Goal: Task Accomplishment & Management: Complete application form

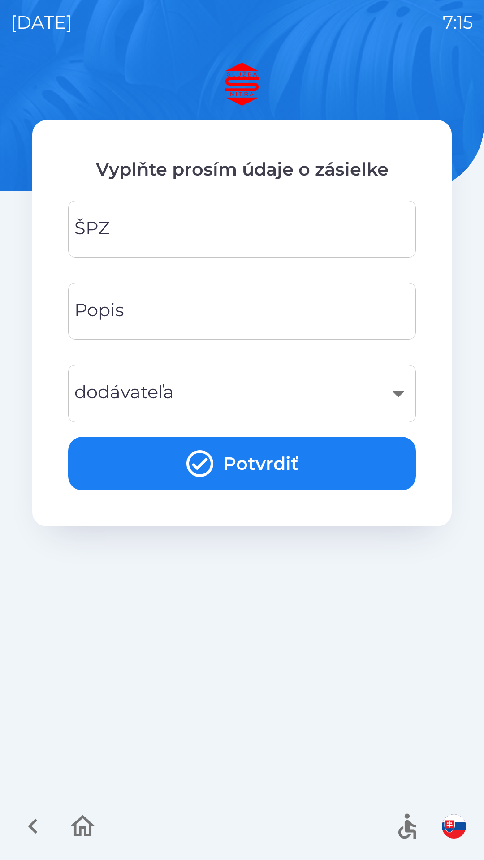
click at [147, 222] on input "ŠPZ" at bounding box center [242, 229] width 326 height 35
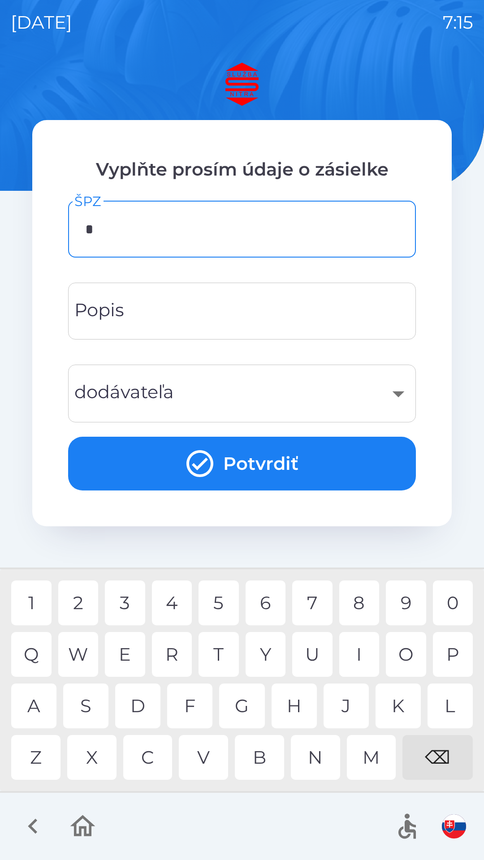
click at [450, 655] on div "P" at bounding box center [453, 654] width 40 height 45
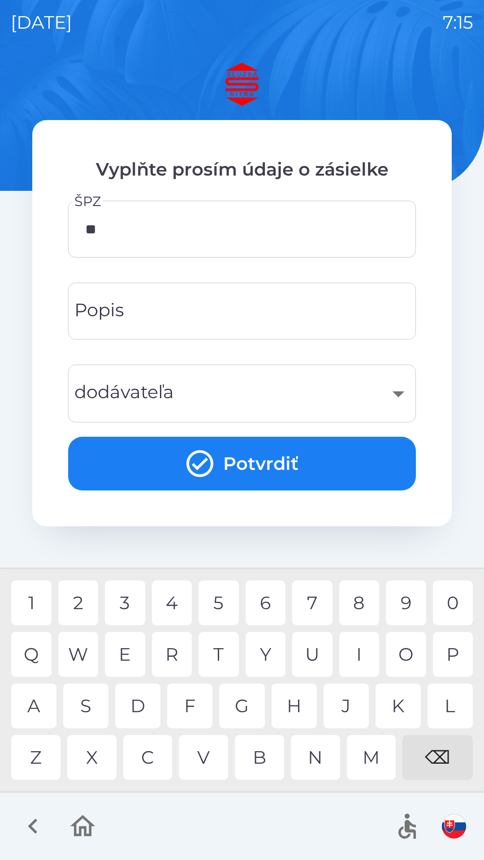
click at [315, 757] on div "N" at bounding box center [315, 757] width 49 height 45
click at [173, 603] on div "4" at bounding box center [172, 603] width 40 height 45
click at [357, 604] on div "8" at bounding box center [359, 603] width 40 height 45
click at [170, 603] on div "4" at bounding box center [172, 603] width 40 height 45
click at [139, 703] on div "D" at bounding box center [137, 706] width 45 height 45
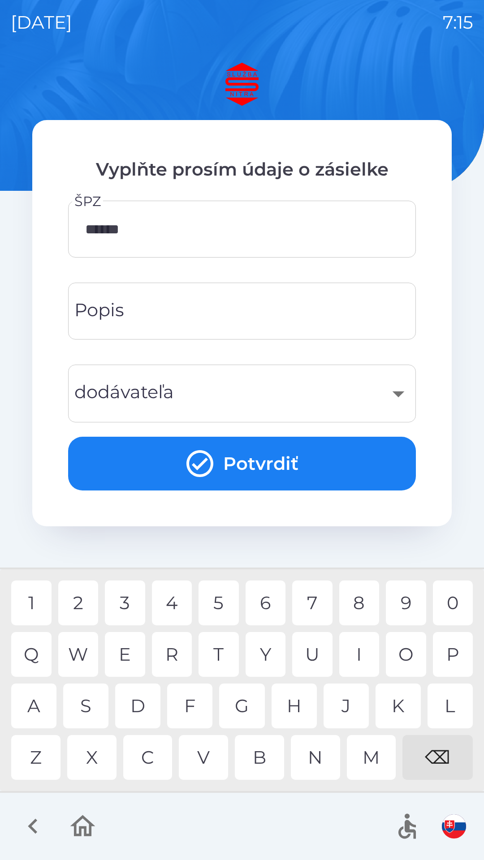
type input "*******"
click at [36, 709] on div "A" at bounding box center [33, 706] width 45 height 45
click at [203, 309] on input "Popis" at bounding box center [242, 311] width 326 height 35
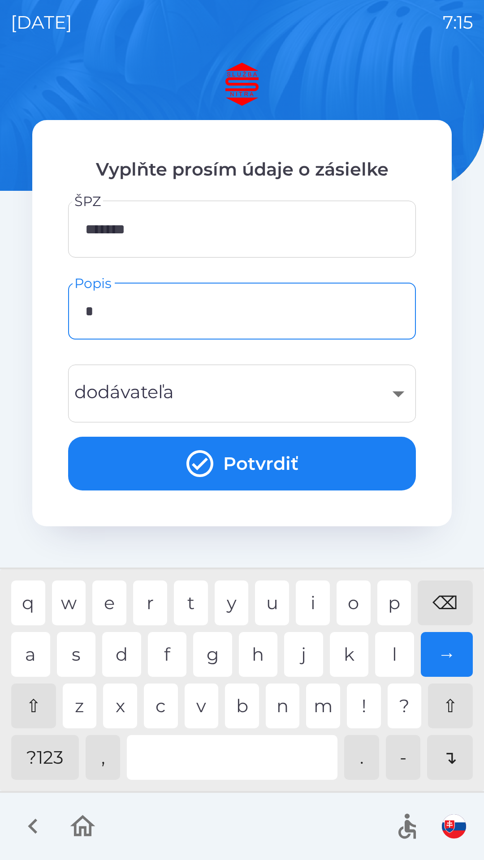
click at [168, 662] on div "f" at bounding box center [167, 654] width 39 height 45
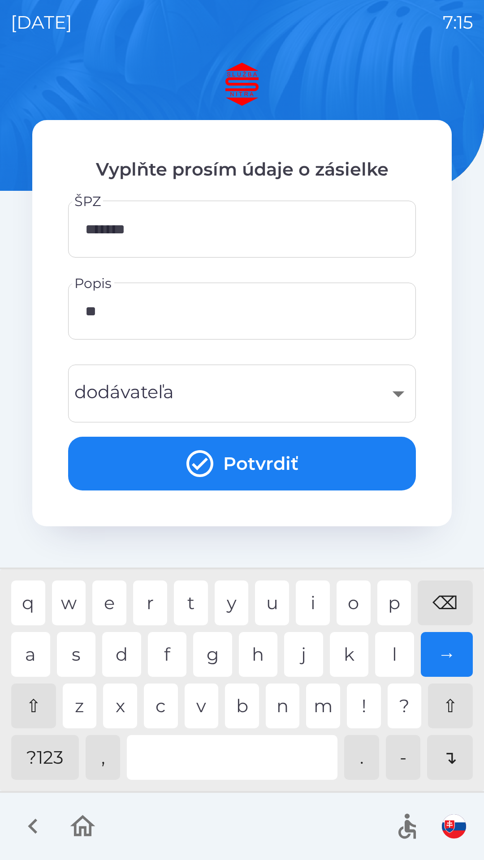
click at [315, 607] on div "i" at bounding box center [313, 603] width 34 height 45
click at [285, 710] on div "n" at bounding box center [283, 706] width 34 height 45
click at [109, 604] on div "e" at bounding box center [109, 603] width 34 height 45
click at [397, 655] on div "l" at bounding box center [394, 654] width 39 height 45
type input "********"
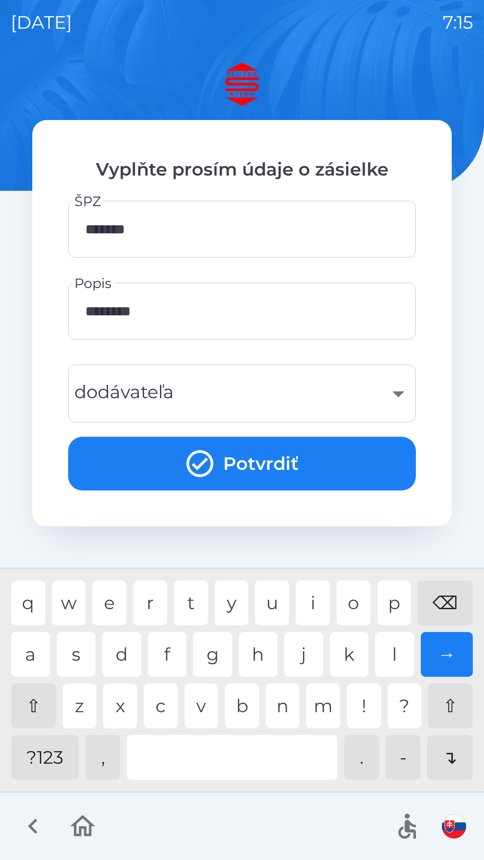
click at [110, 605] on div "e" at bounding box center [109, 603] width 34 height 45
click at [194, 399] on div "​" at bounding box center [242, 394] width 326 height 36
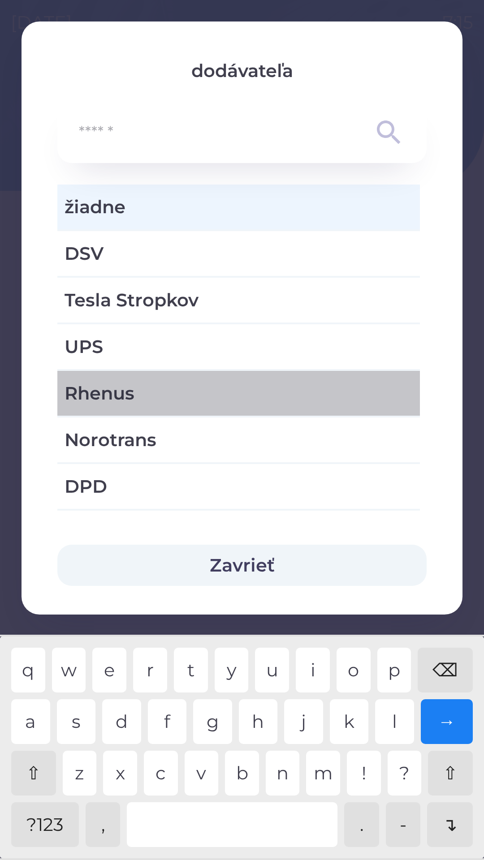
click at [195, 393] on span "Rhenus" at bounding box center [239, 393] width 348 height 27
type input "***"
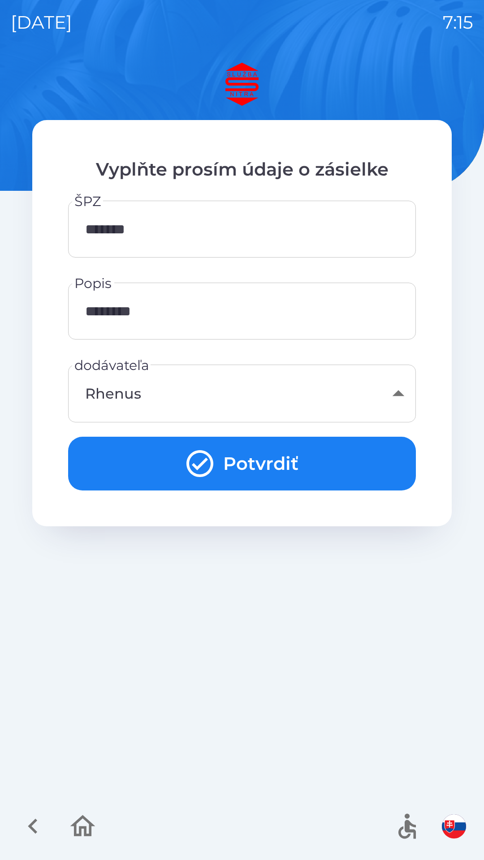
click at [267, 461] on button "Potvrdiť" at bounding box center [242, 464] width 348 height 54
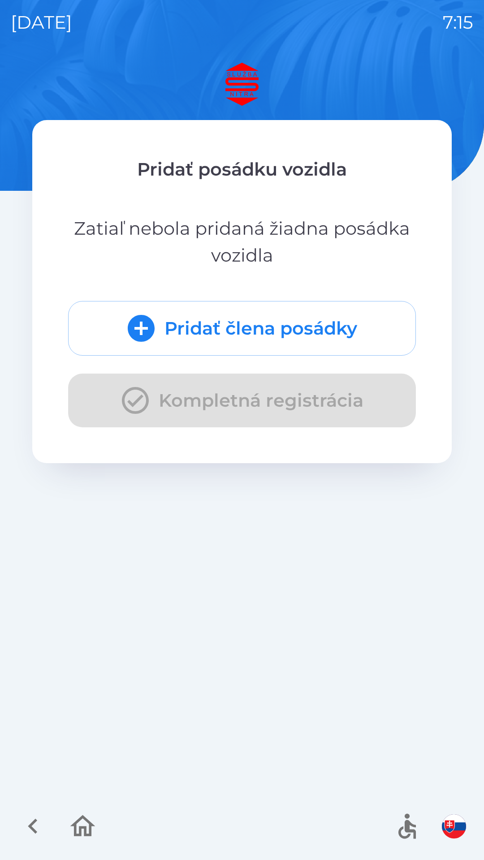
click at [257, 406] on div "Pridať člena posádky Kompletná registrácia" at bounding box center [242, 364] width 348 height 126
click at [140, 405] on div "Pridať člena posádky Kompletná registrácia" at bounding box center [242, 364] width 348 height 126
click at [145, 330] on icon "submit" at bounding box center [141, 328] width 27 height 27
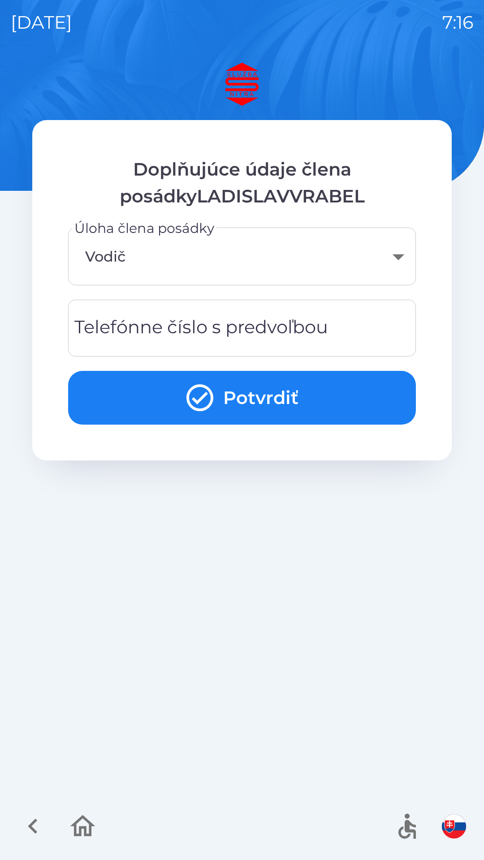
click at [163, 327] on div "Telefónne číslo s predvoľbou Telefónne číslo s predvoľbou" at bounding box center [242, 328] width 348 height 57
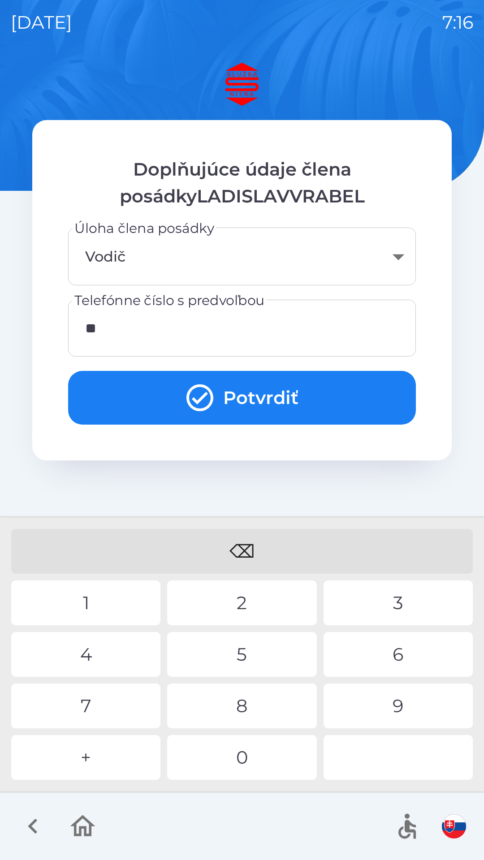
click at [94, 659] on div "4" at bounding box center [85, 654] width 149 height 45
click at [238, 604] on div "2" at bounding box center [241, 603] width 149 height 45
click at [84, 602] on div "1" at bounding box center [85, 603] width 149 height 45
click at [244, 757] on div "0" at bounding box center [241, 757] width 149 height 45
click at [95, 708] on div "7" at bounding box center [85, 706] width 149 height 45
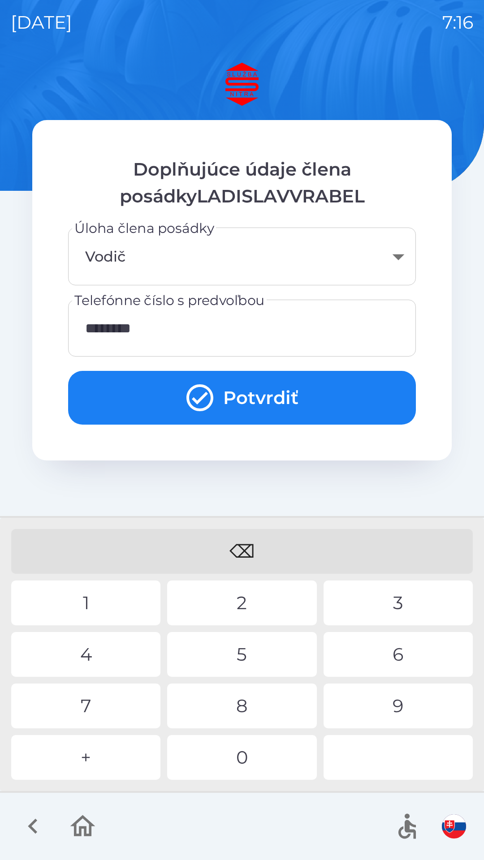
click at [400, 704] on div "9" at bounding box center [398, 706] width 149 height 45
click at [242, 708] on div "8" at bounding box center [241, 706] width 149 height 45
click at [91, 655] on div "4" at bounding box center [85, 654] width 149 height 45
click at [88, 657] on div "4" at bounding box center [85, 654] width 149 height 45
click at [392, 604] on div "3" at bounding box center [398, 603] width 149 height 45
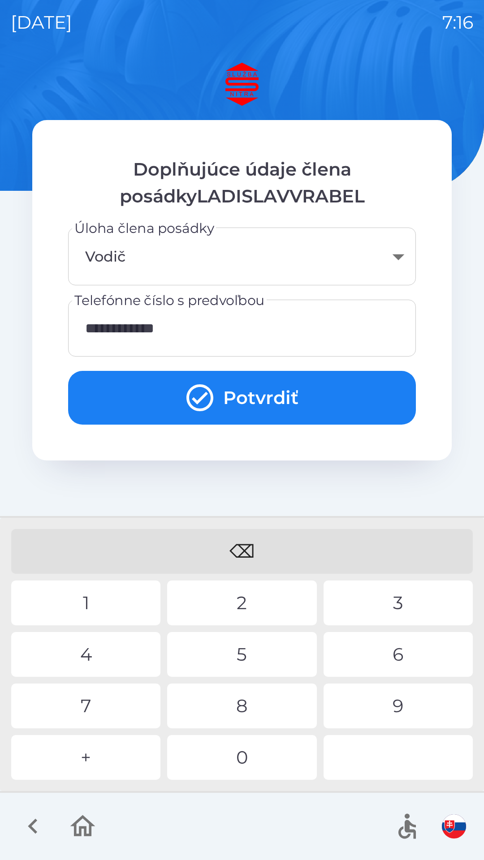
type input "**********"
click at [400, 703] on div "9" at bounding box center [398, 706] width 149 height 45
click at [254, 402] on button "Potvrdiť" at bounding box center [242, 398] width 348 height 54
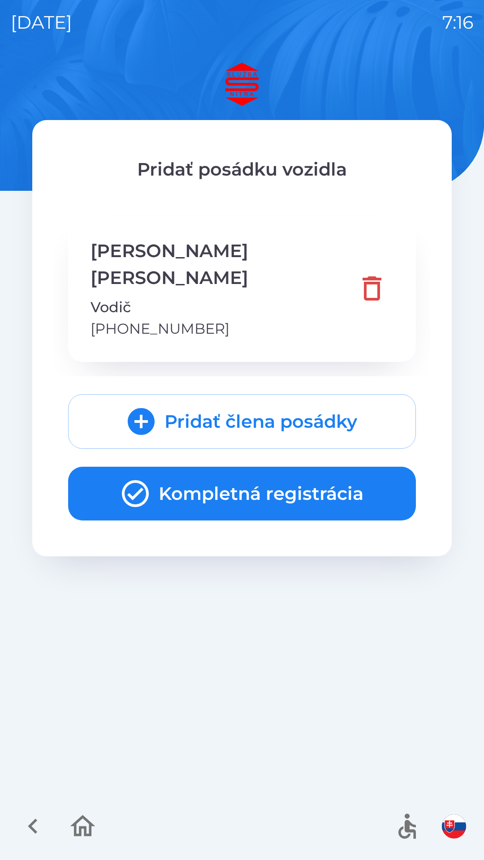
click at [141, 478] on icon "button" at bounding box center [135, 494] width 32 height 32
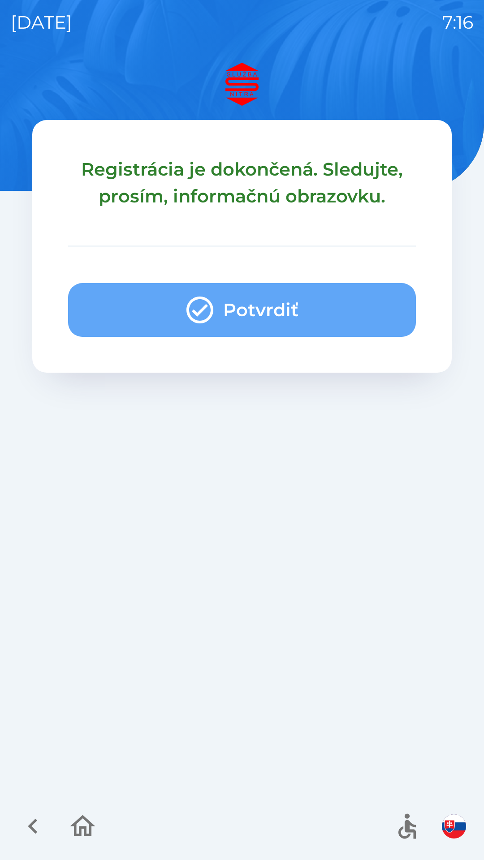
click at [241, 312] on button "Potvrdiť" at bounding box center [242, 310] width 348 height 54
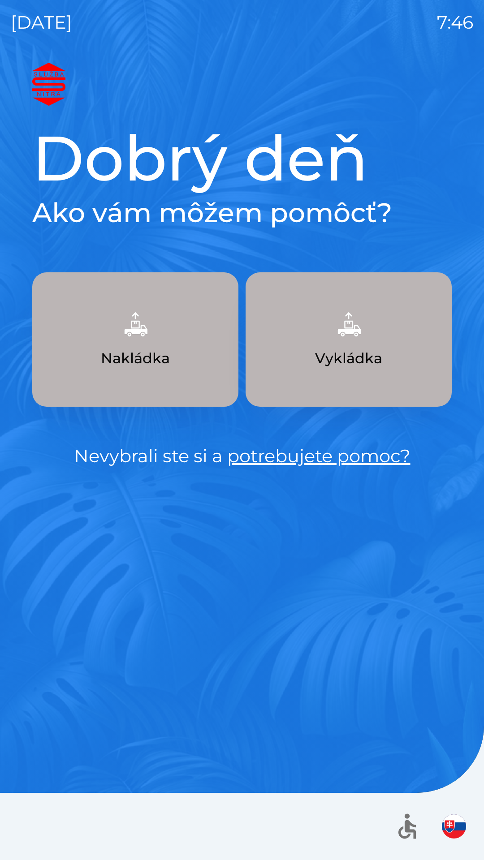
click at [190, 341] on button "Nakládka" at bounding box center [135, 339] width 206 height 134
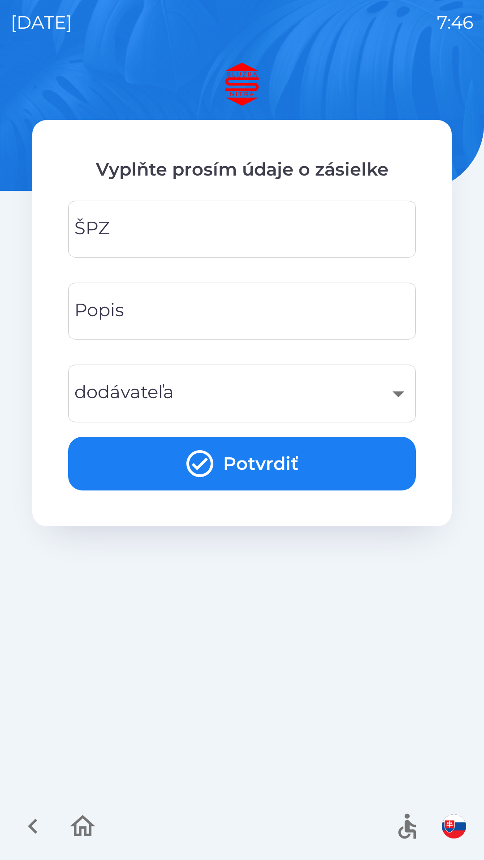
click at [330, 232] on input "ŠPZ" at bounding box center [242, 229] width 326 height 35
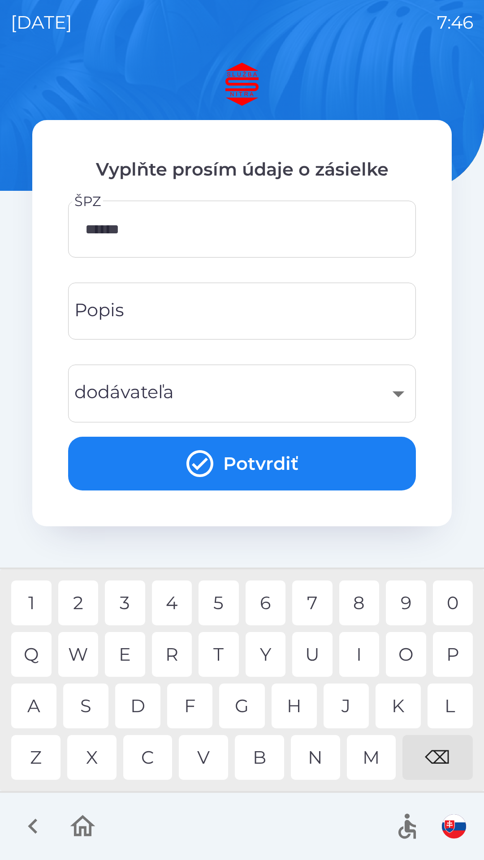
click at [157, 759] on div "C" at bounding box center [147, 757] width 49 height 45
type input "*******"
click at [242, 316] on input "Popis" at bounding box center [242, 311] width 326 height 35
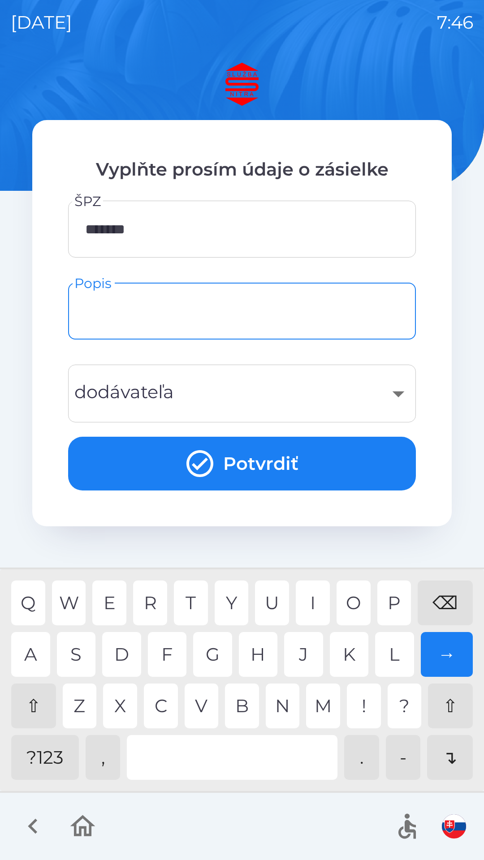
click at [41, 705] on div "⇧" at bounding box center [33, 706] width 45 height 45
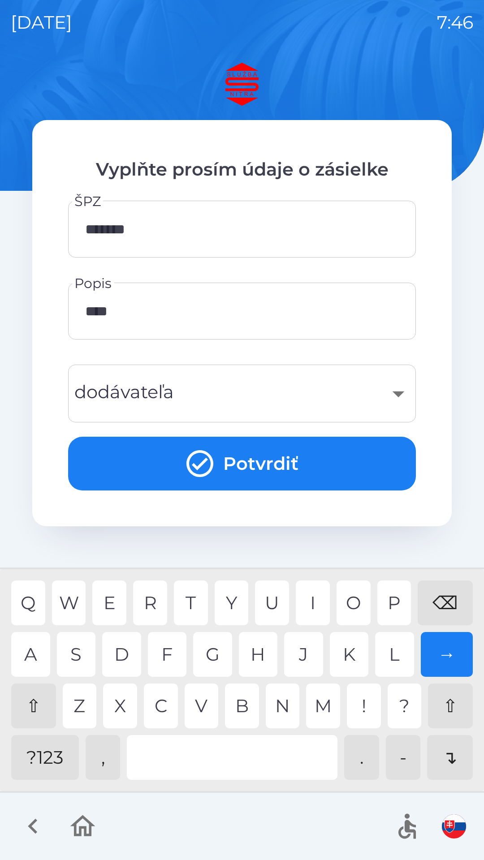
click at [31, 657] on div "A" at bounding box center [30, 654] width 39 height 45
type input "*****"
click at [348, 649] on div "K" at bounding box center [349, 654] width 39 height 45
click at [316, 471] on button "Potvrdiť" at bounding box center [242, 464] width 348 height 54
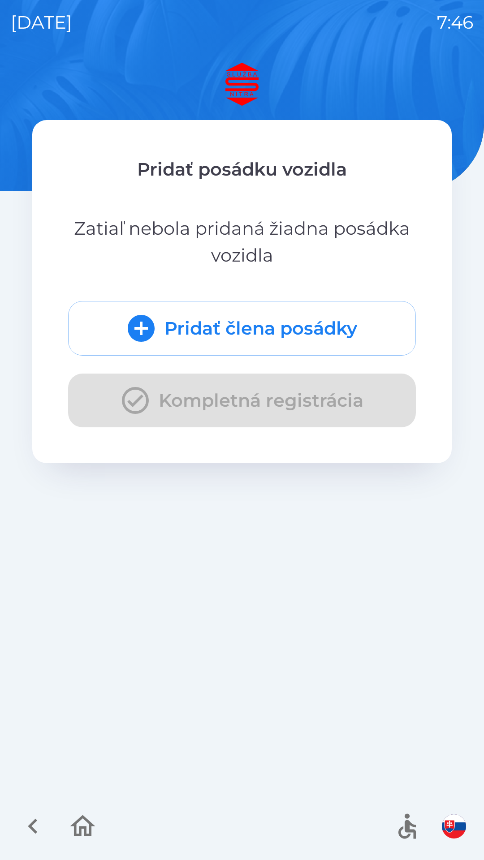
click at [297, 322] on button "Pridať člena posádky" at bounding box center [242, 328] width 348 height 55
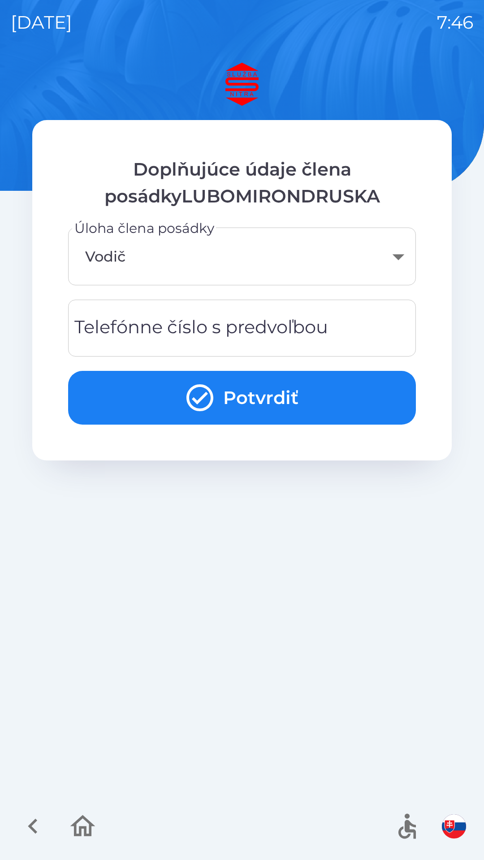
click at [275, 330] on div "Telefónne číslo s predvoľbou Telefónne číslo s predvoľbou" at bounding box center [242, 328] width 348 height 57
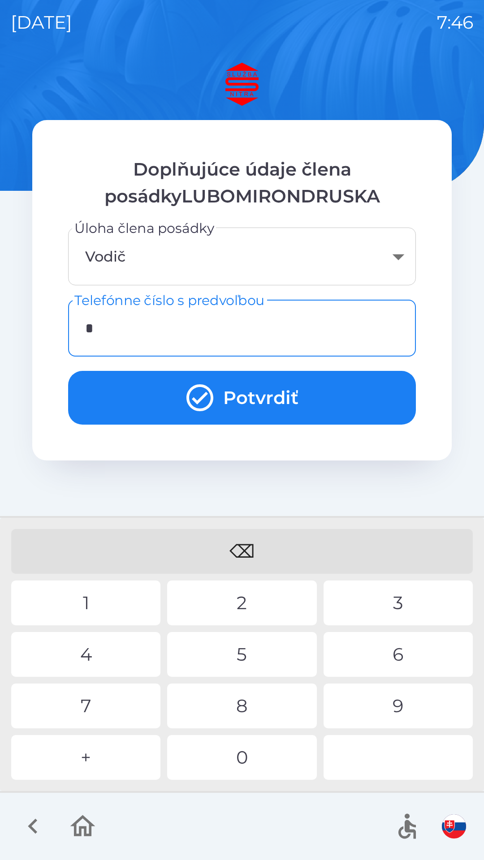
click at [100, 756] on div "+" at bounding box center [85, 757] width 149 height 45
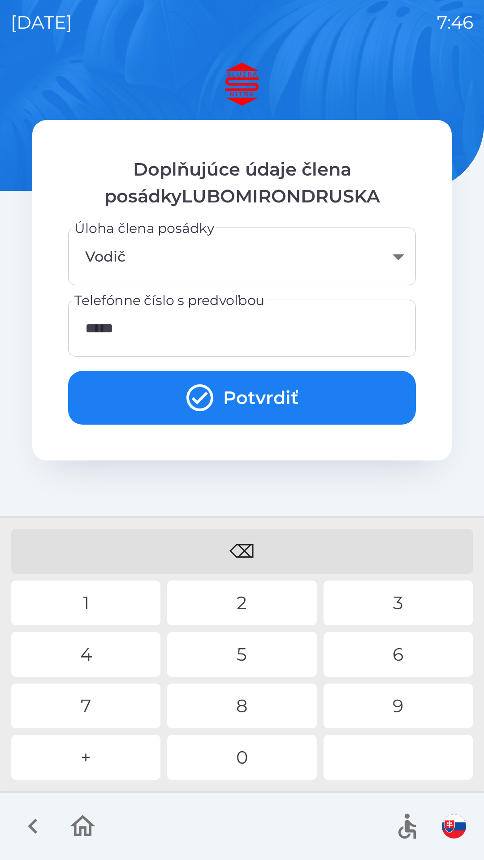
click at [399, 710] on div "9" at bounding box center [398, 706] width 149 height 45
click at [246, 706] on div "8" at bounding box center [241, 706] width 149 height 45
type input "**********"
click at [268, 388] on button "Potvrdiť" at bounding box center [242, 398] width 348 height 54
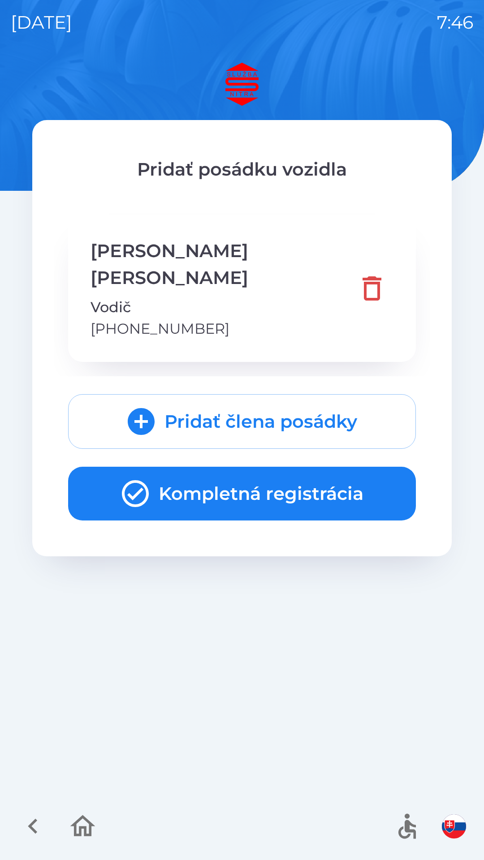
click at [321, 467] on button "Kompletná registrácia" at bounding box center [242, 494] width 348 height 54
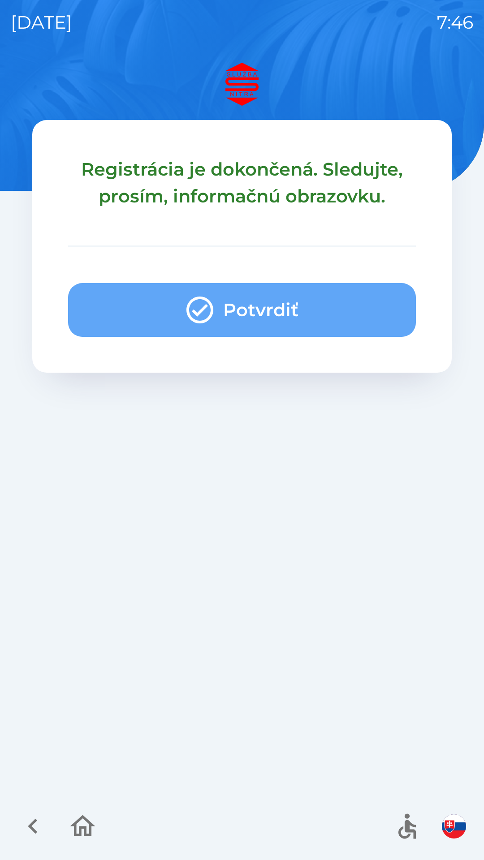
click at [311, 298] on button "Potvrdiť" at bounding box center [242, 310] width 348 height 54
